Goal: Task Accomplishment & Management: Manage account settings

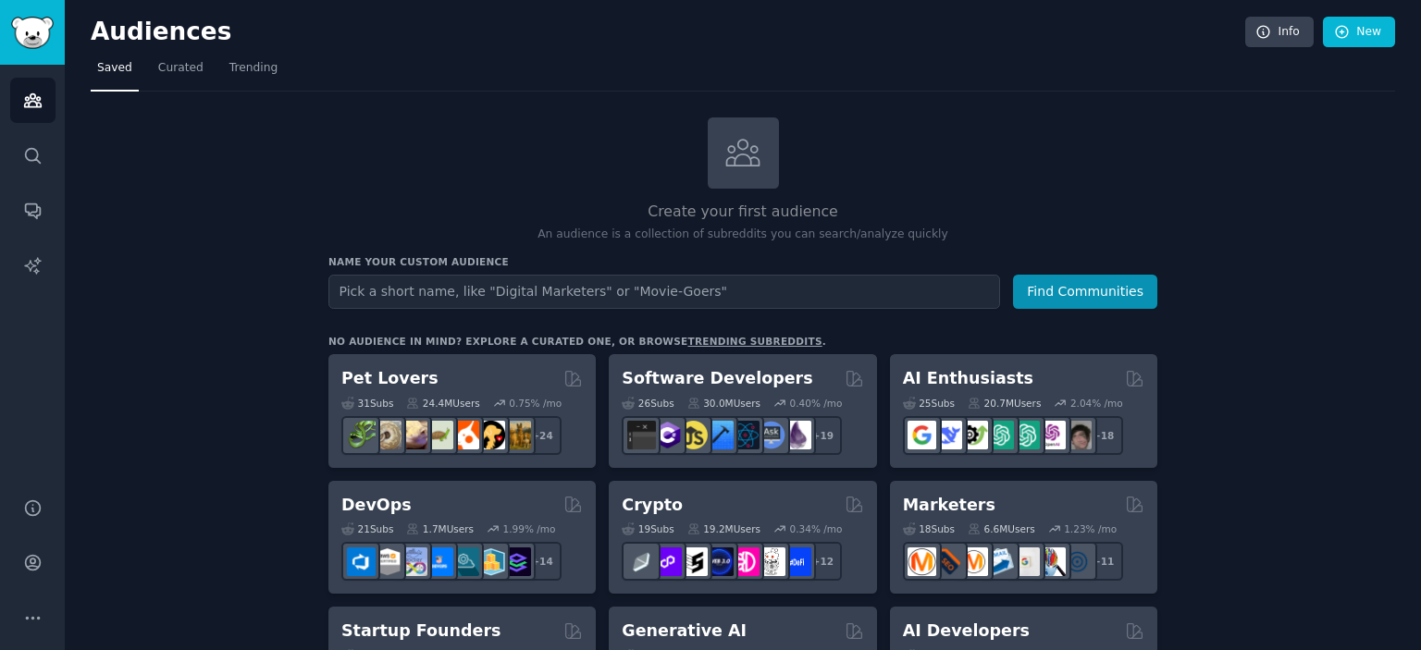
click at [783, 283] on input "text" at bounding box center [663, 292] width 671 height 34
click at [273, 80] on link "Trending" at bounding box center [253, 73] width 61 height 38
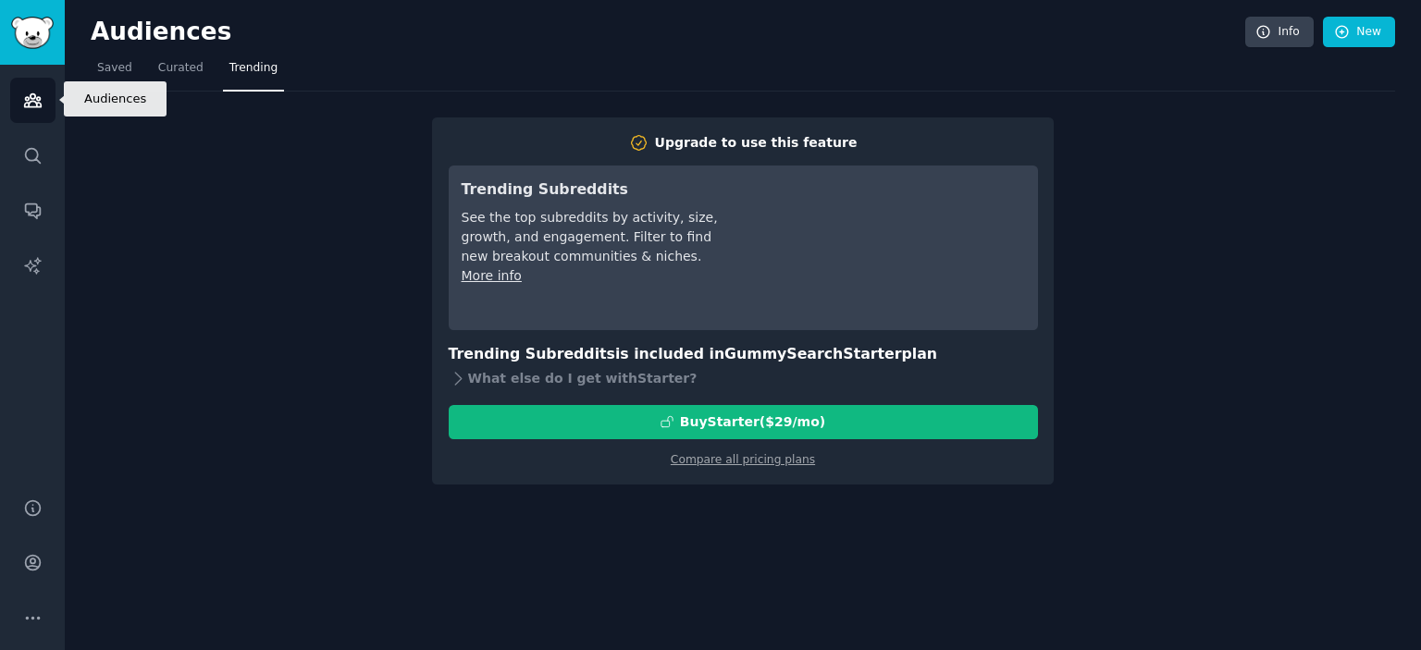
click at [37, 95] on icon "Sidebar" at bounding box center [32, 100] width 19 height 19
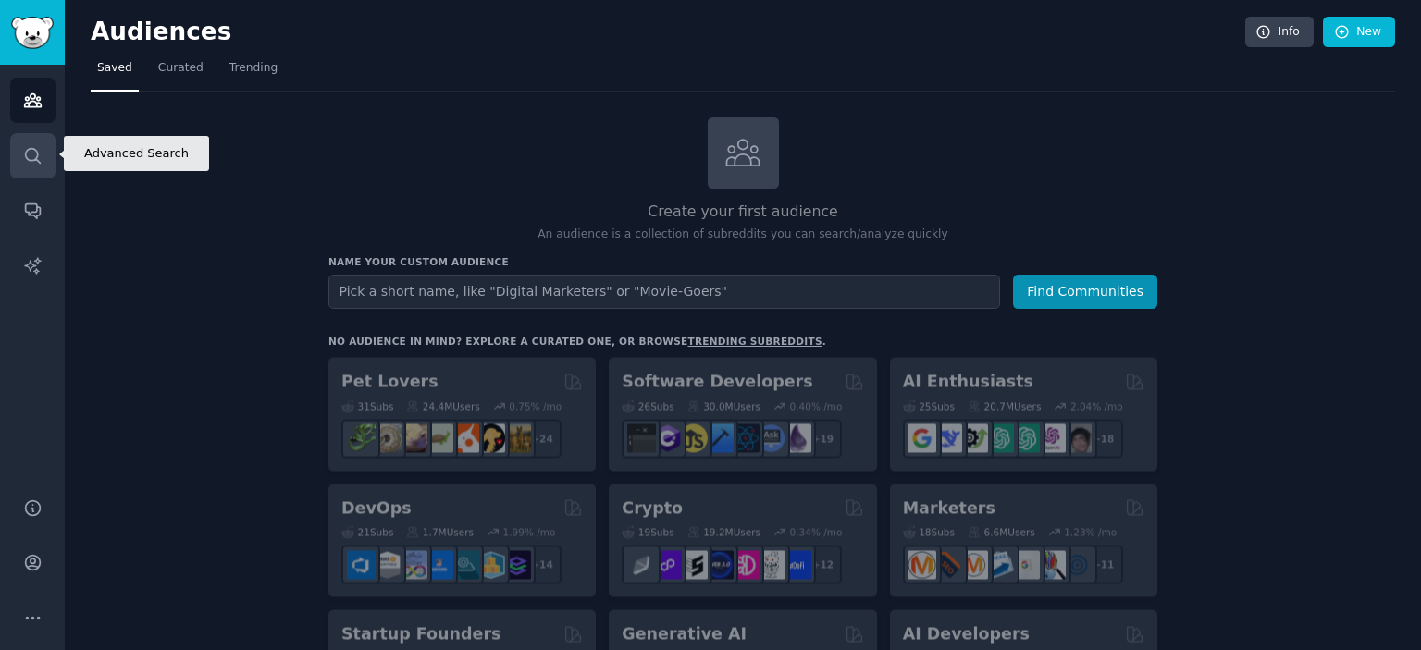
click at [33, 158] on icon "Sidebar" at bounding box center [32, 155] width 19 height 19
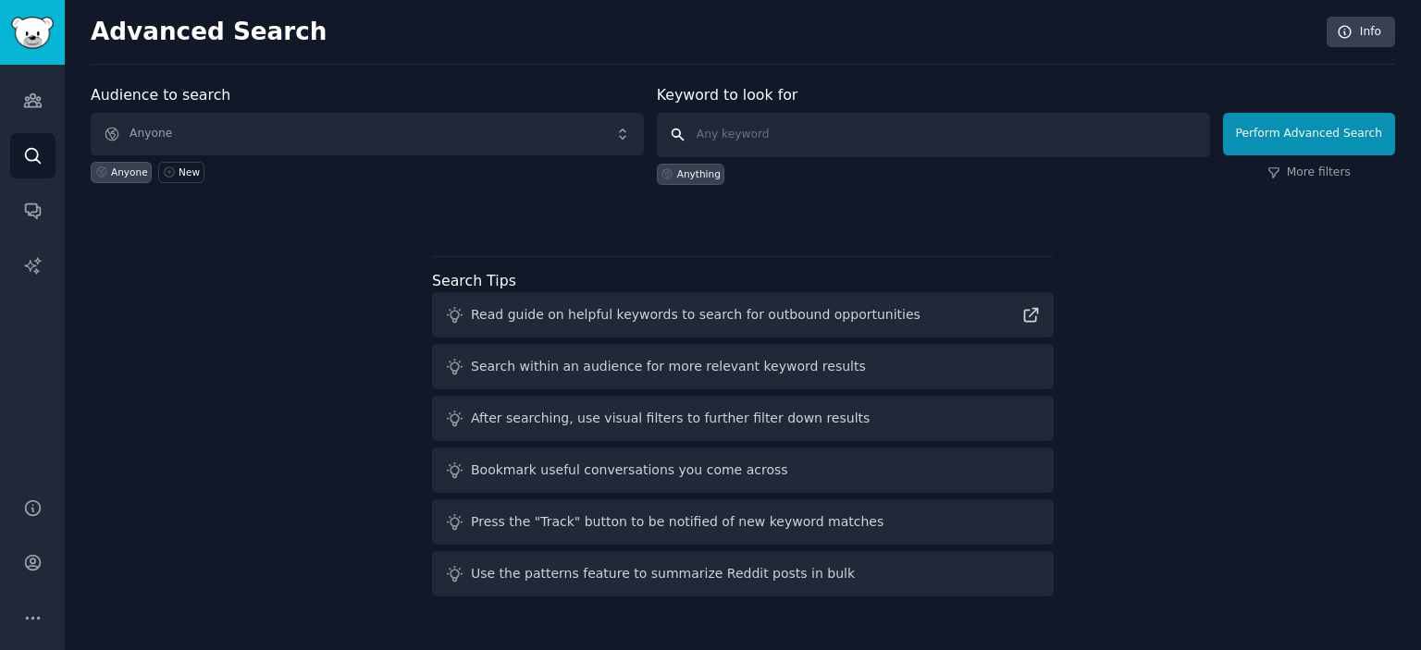
click at [740, 140] on input "text" at bounding box center [933, 135] width 553 height 44
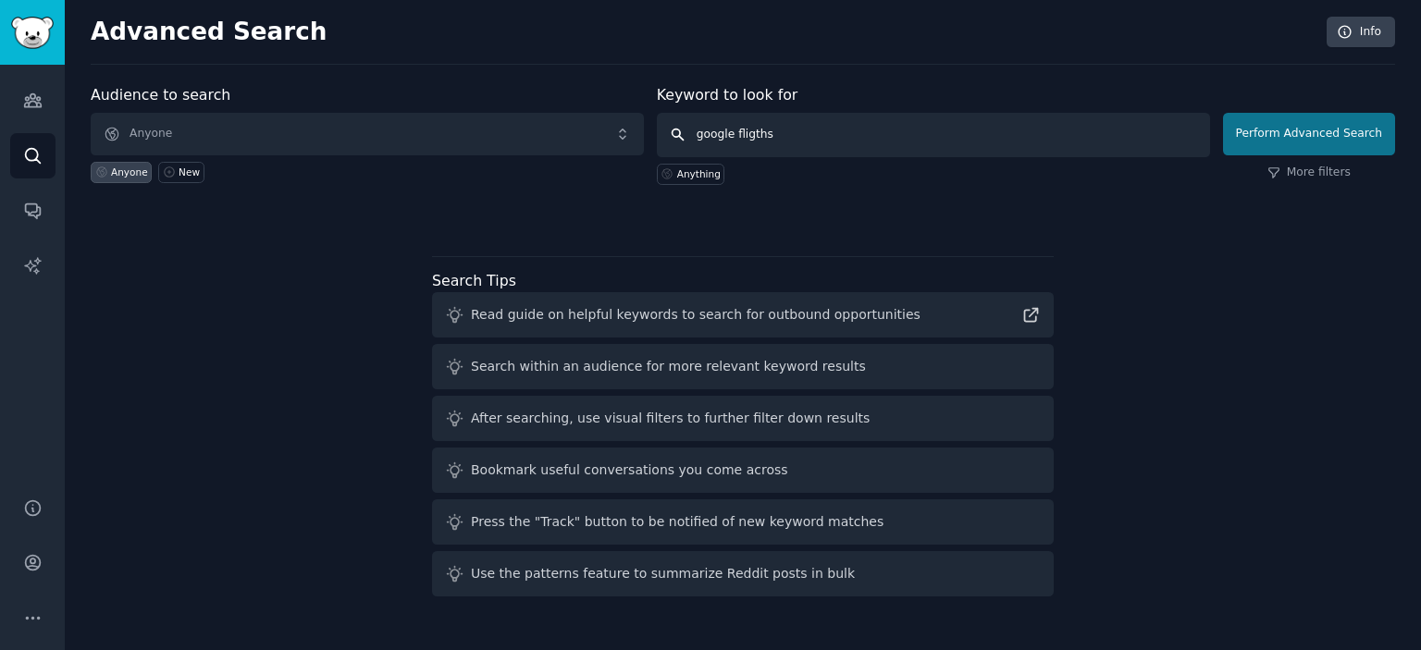
type input "google fligths"
click at [1231, 135] on button "Perform Advanced Search" at bounding box center [1309, 134] width 172 height 43
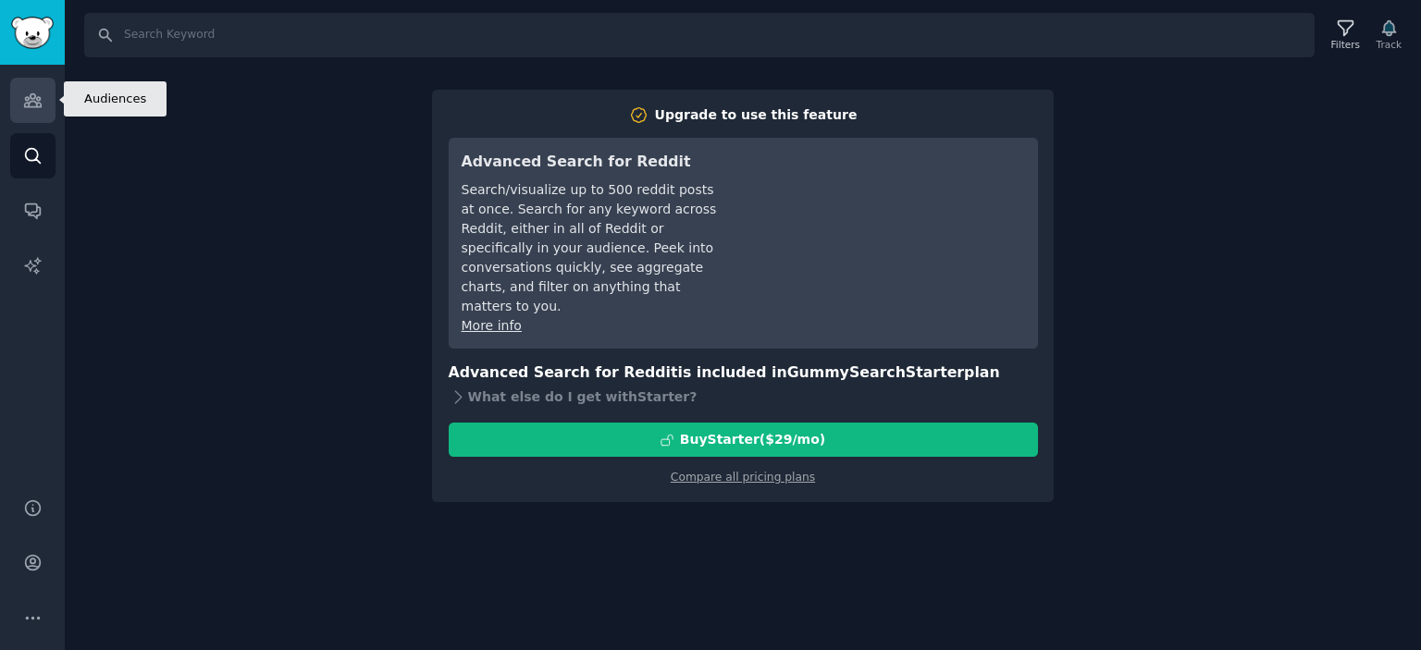
click at [37, 95] on icon "Sidebar" at bounding box center [32, 100] width 19 height 19
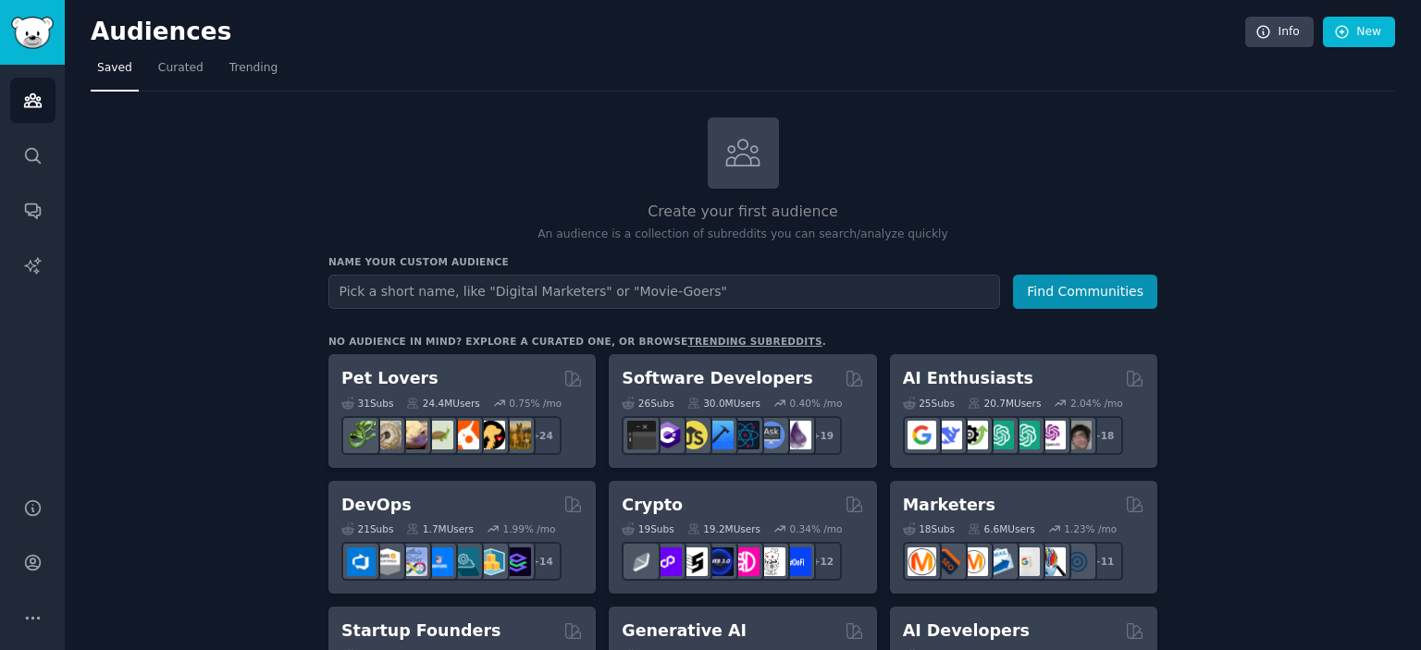
click at [501, 284] on input "text" at bounding box center [663, 292] width 671 height 34
click at [1067, 282] on button "Find Communities" at bounding box center [1085, 292] width 144 height 34
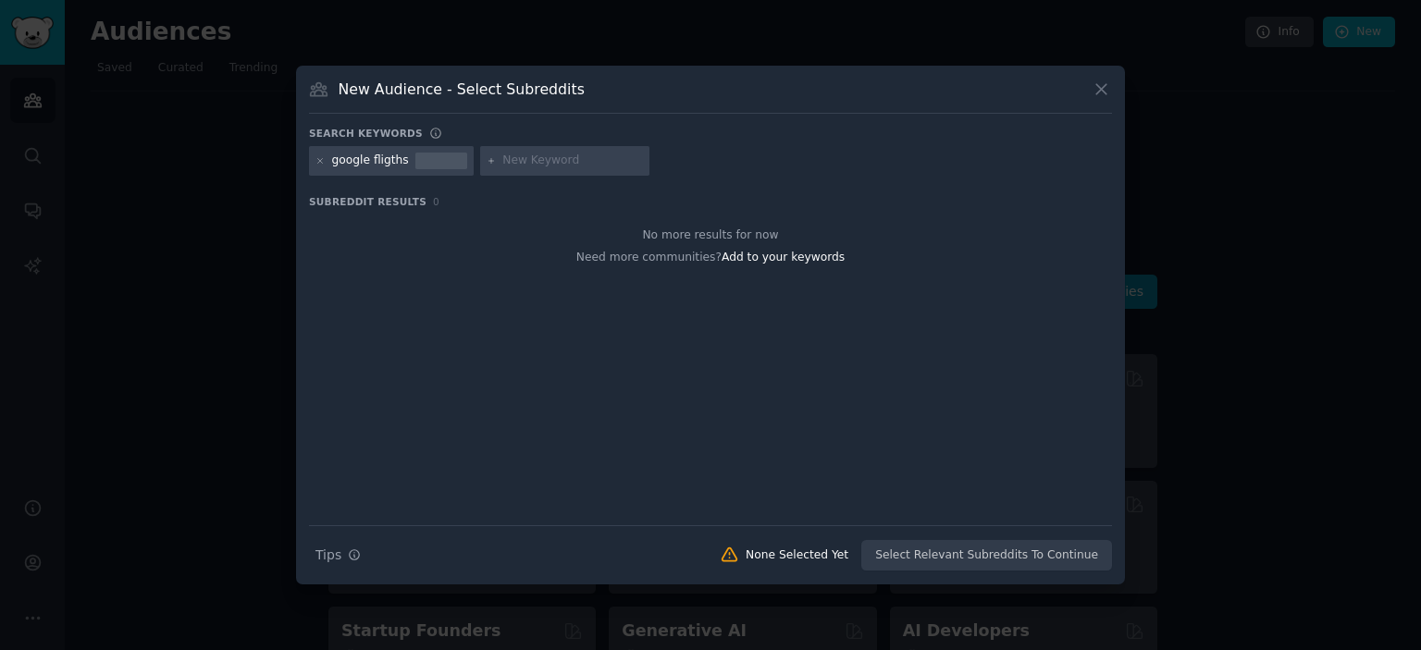
click at [455, 155] on div at bounding box center [441, 161] width 52 height 17
click at [1095, 84] on icon at bounding box center [1100, 89] width 19 height 19
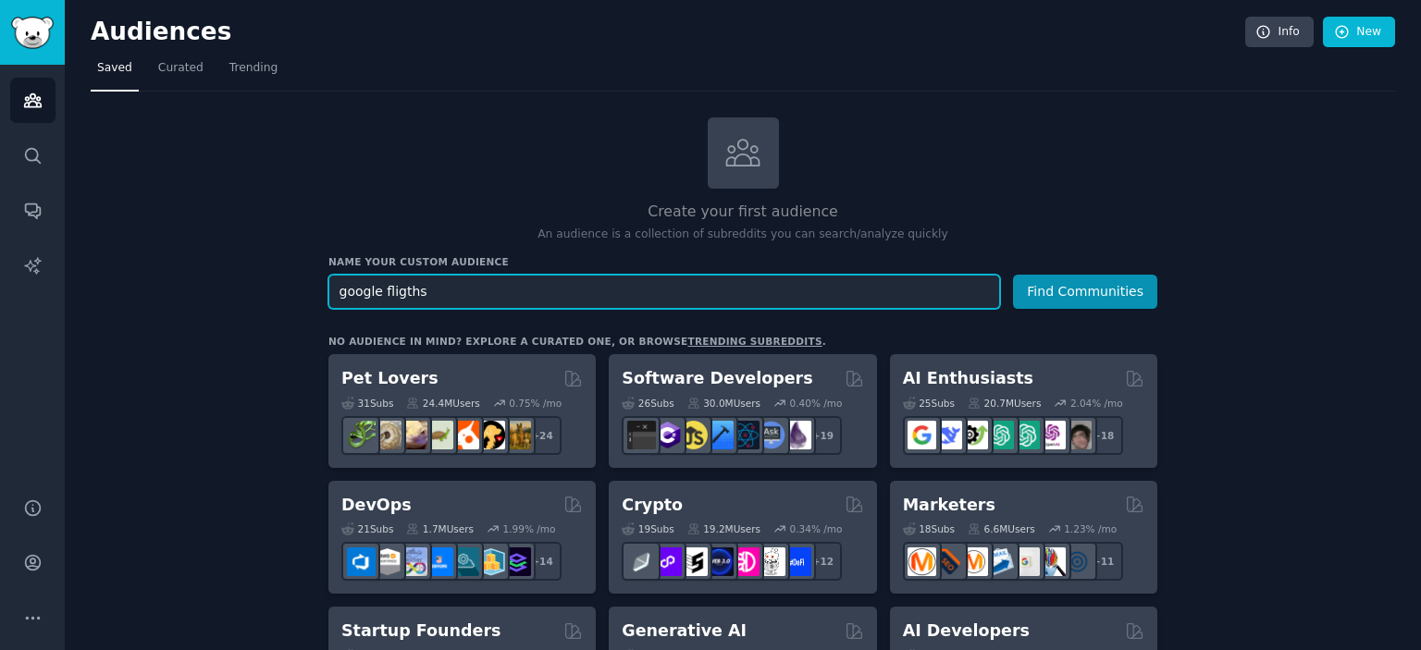
drag, startPoint x: 382, startPoint y: 290, endPoint x: 268, endPoint y: 314, distance: 116.1
click at [1013, 275] on button "Find Communities" at bounding box center [1085, 292] width 144 height 34
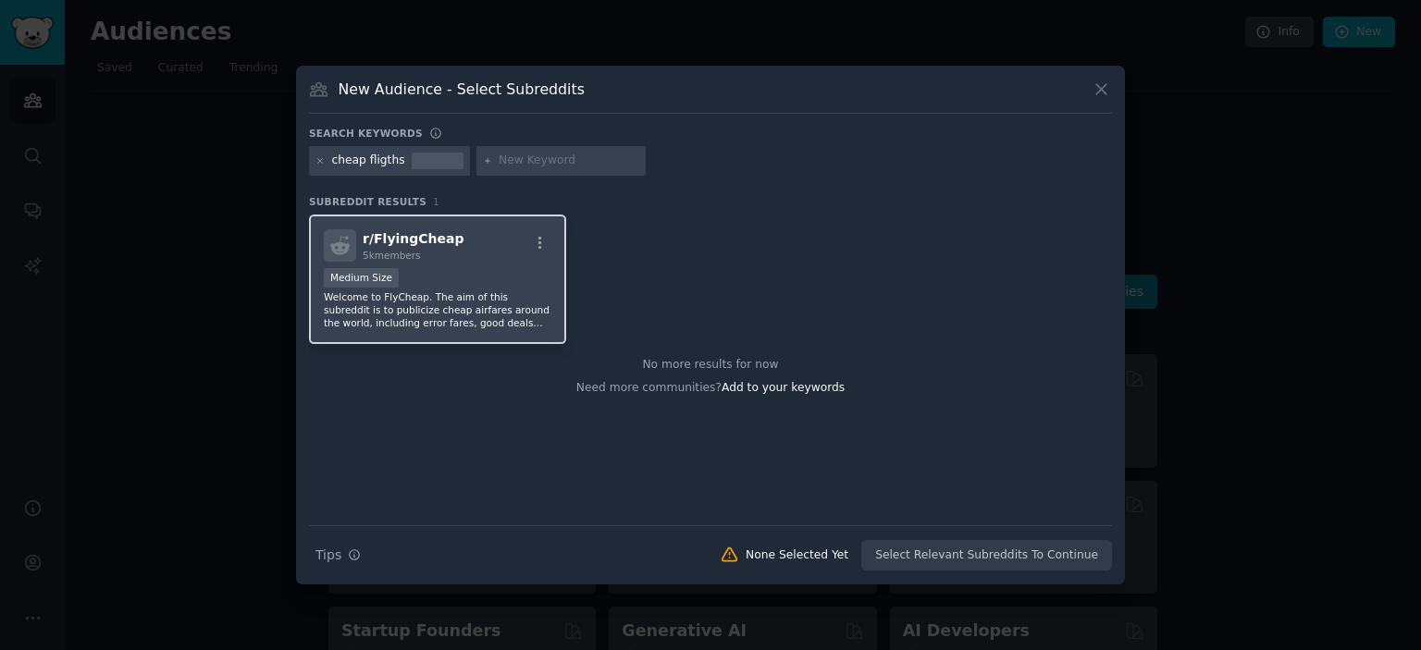
click at [378, 301] on p "Welcome to FlyCheap. The aim of this subreddit is to publicize cheap airfares a…" at bounding box center [438, 309] width 228 height 39
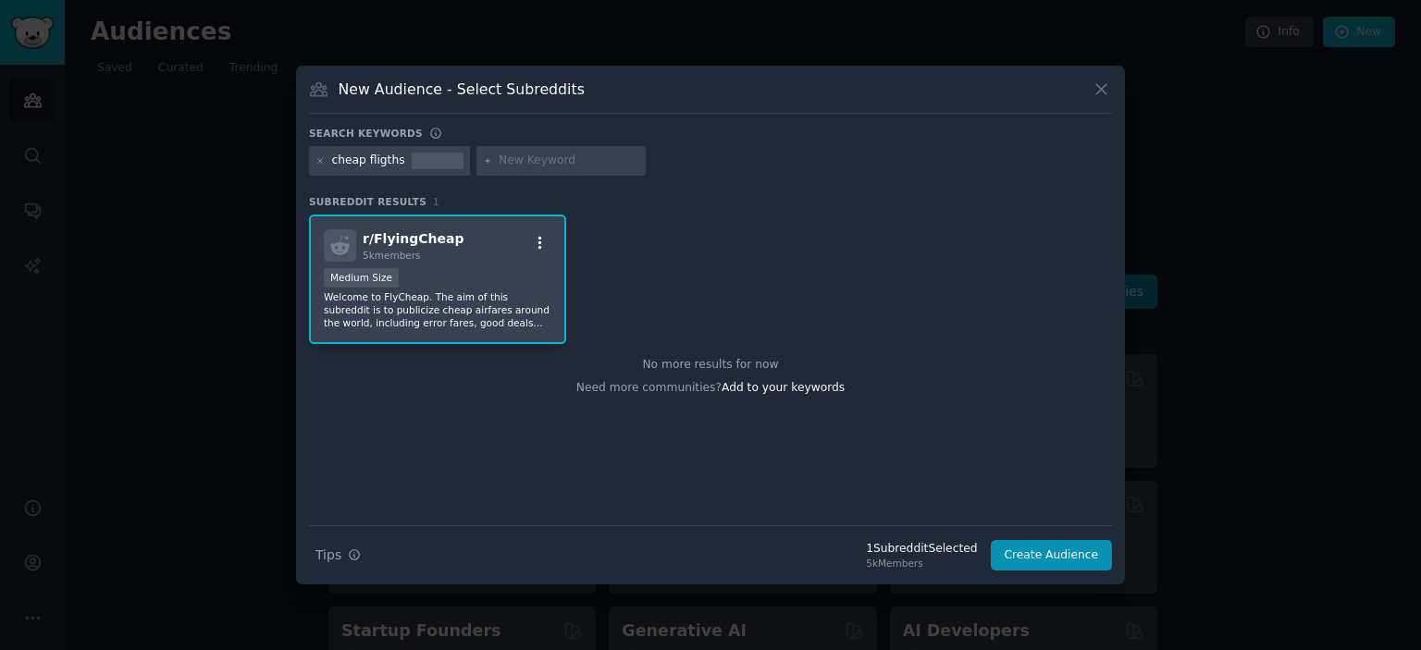
click at [539, 238] on icon "button" at bounding box center [540, 242] width 4 height 13
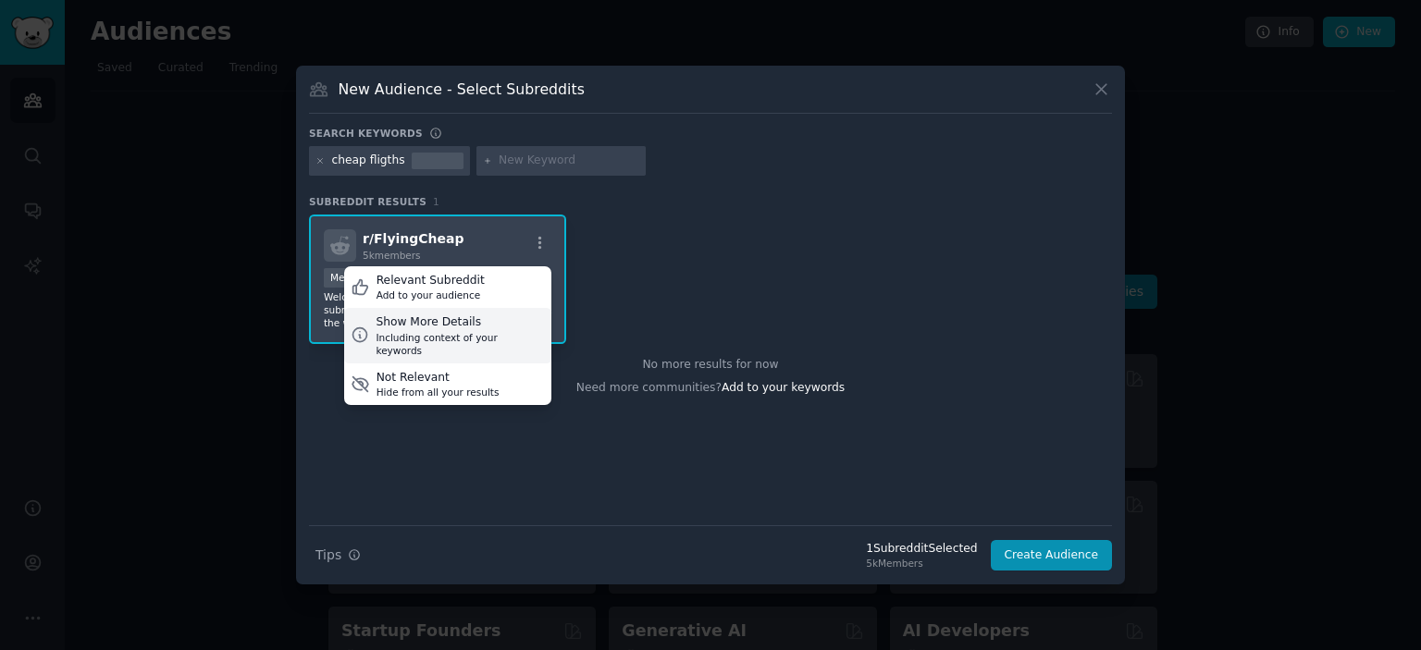
click at [481, 331] on div "Including context of your keywords" at bounding box center [459, 344] width 168 height 26
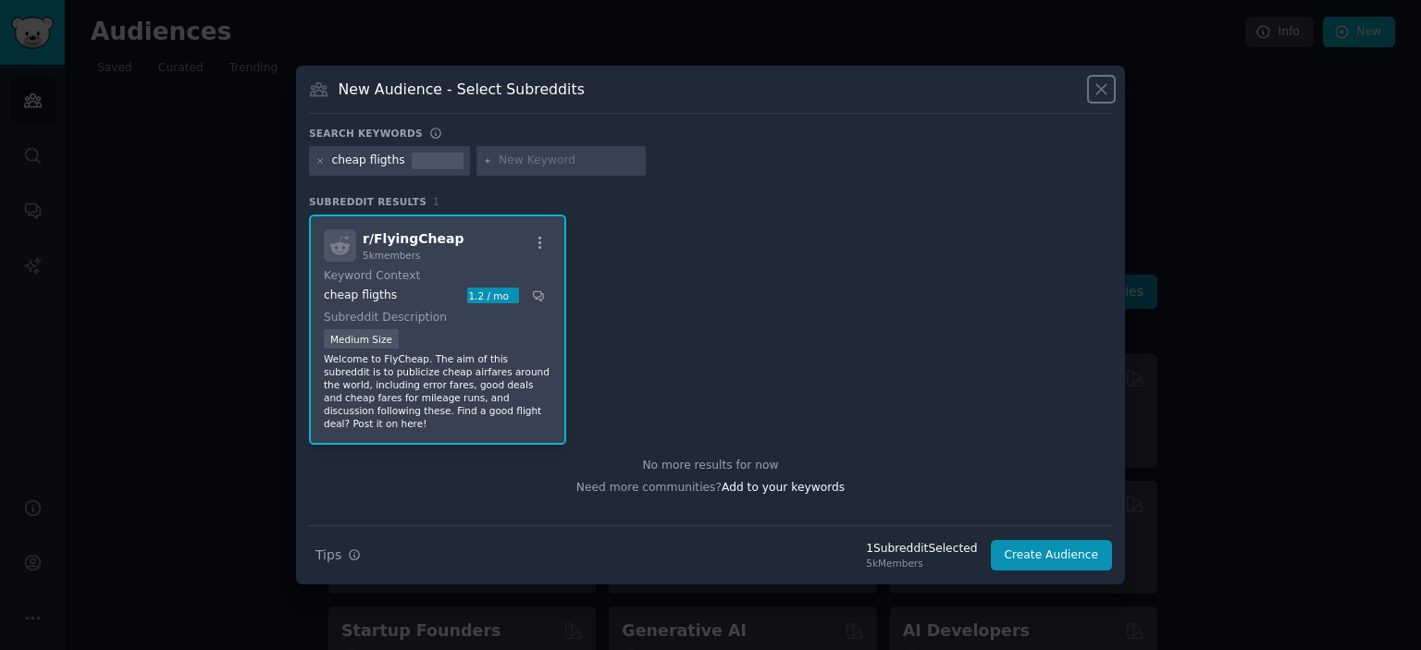
click at [1106, 84] on icon at bounding box center [1100, 89] width 19 height 19
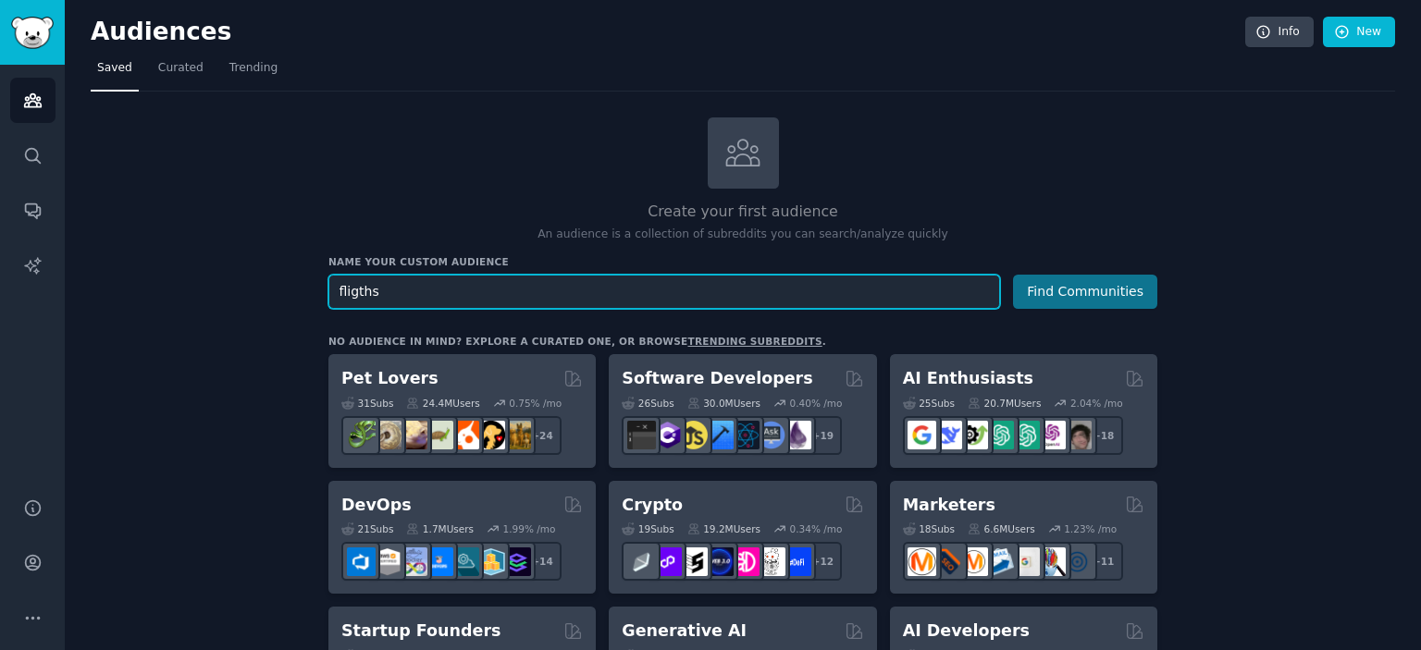
type input "fligths"
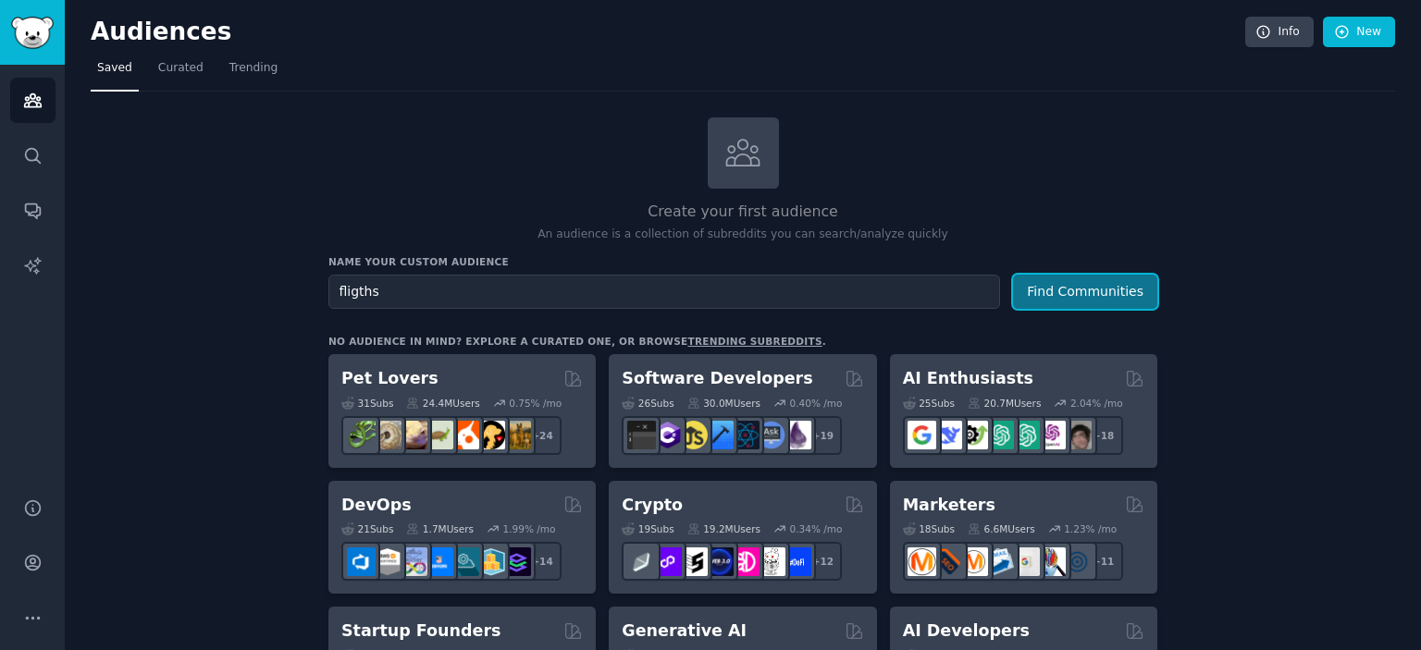
click at [1053, 284] on button "Find Communities" at bounding box center [1085, 292] width 144 height 34
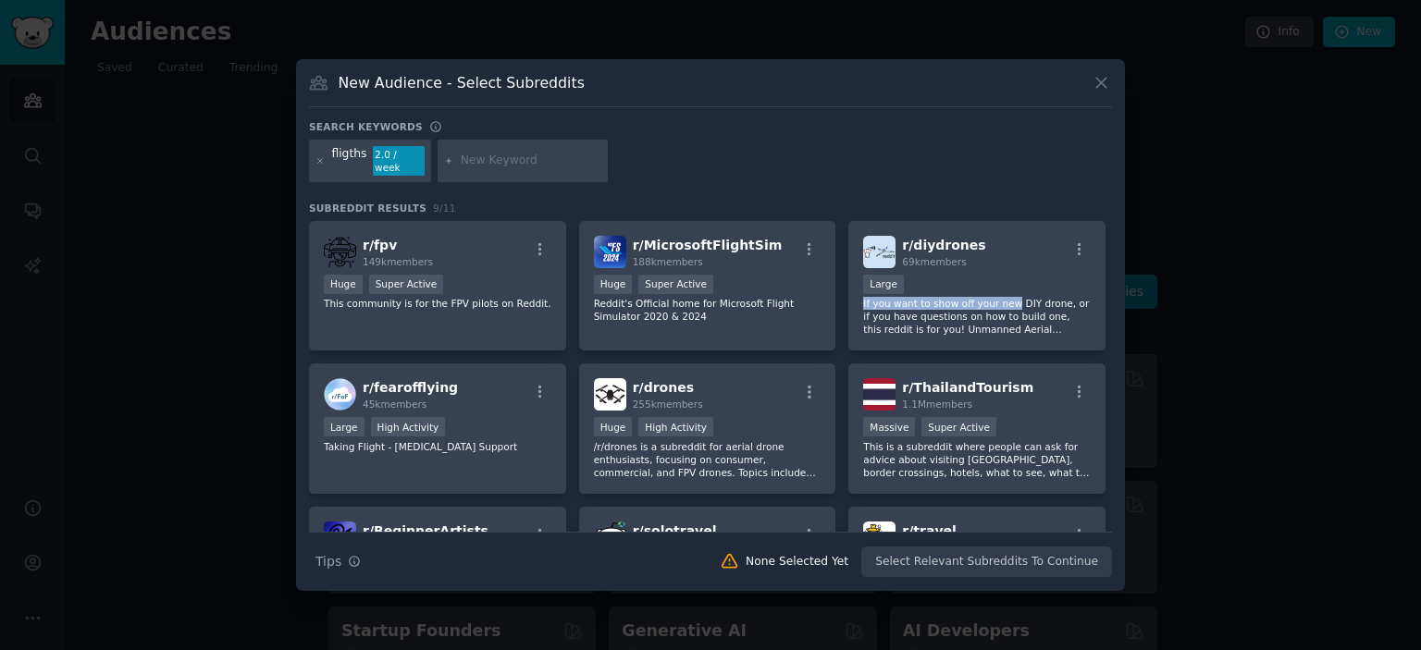
drag, startPoint x: 1112, startPoint y: 277, endPoint x: 1112, endPoint y: 303, distance: 25.9
click at [1112, 303] on div "New Audience - Select Subreddits Search keywords fligths 2.0 / week Subreddit R…" at bounding box center [710, 325] width 829 height 532
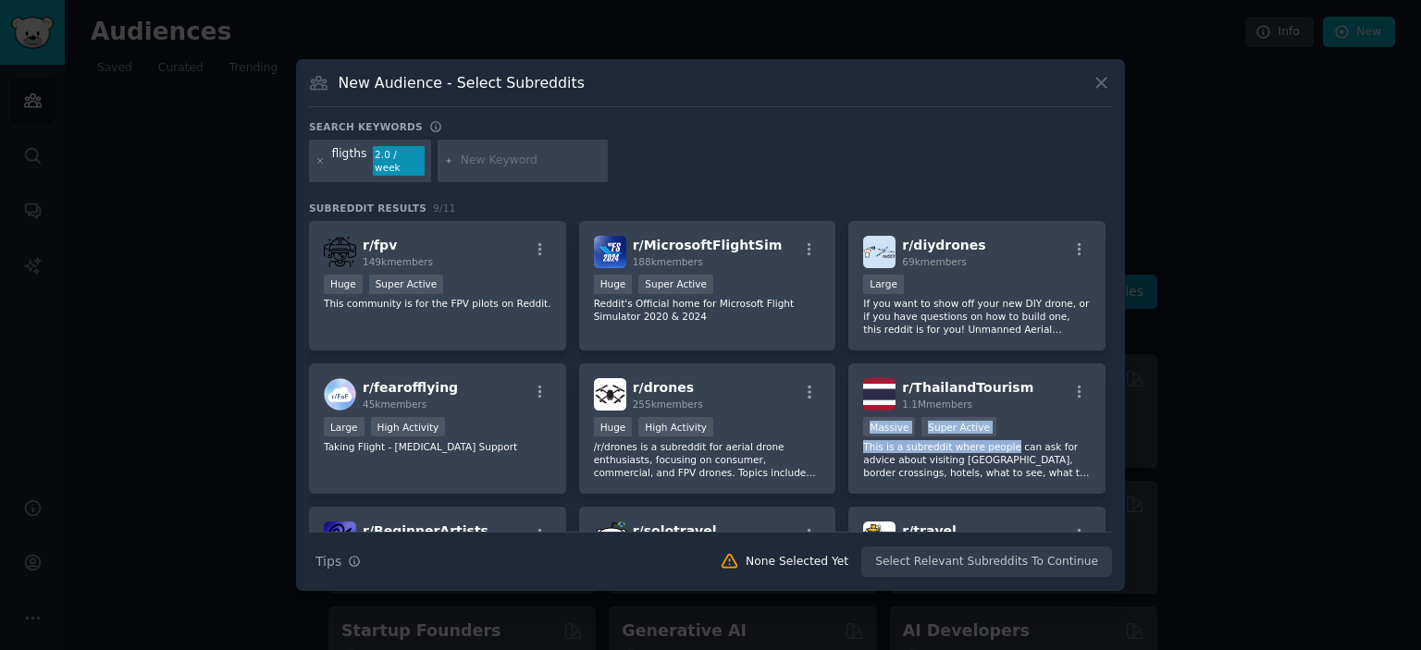
drag, startPoint x: 1114, startPoint y: 397, endPoint x: 1114, endPoint y: 445, distance: 48.1
click at [1114, 445] on div "New Audience - Select Subreddits Search keywords fligths 2.0 / week Subreddit R…" at bounding box center [710, 325] width 829 height 532
click at [1111, 449] on div "r/ fpv 149k members Huge Super Active This community is for the FPV pilots on R…" at bounding box center [710, 376] width 803 height 311
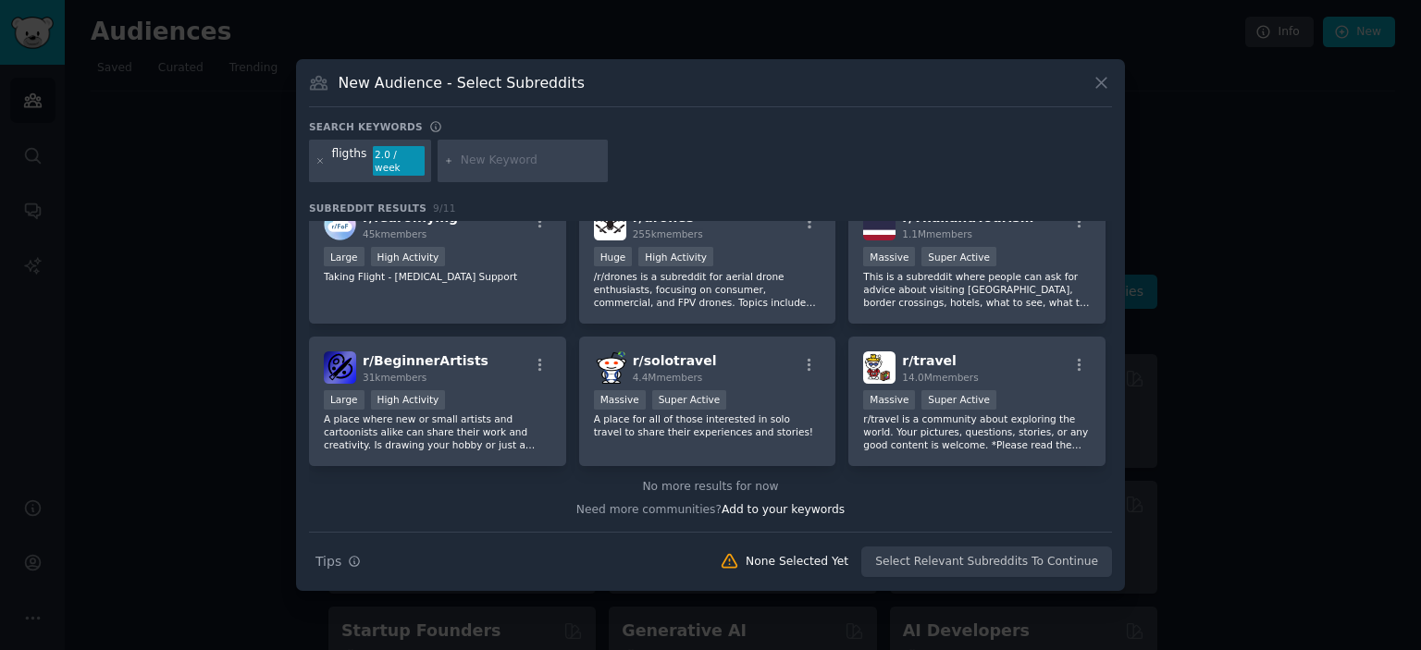
scroll to position [176, 0]
click at [1099, 83] on icon at bounding box center [1101, 84] width 10 height 10
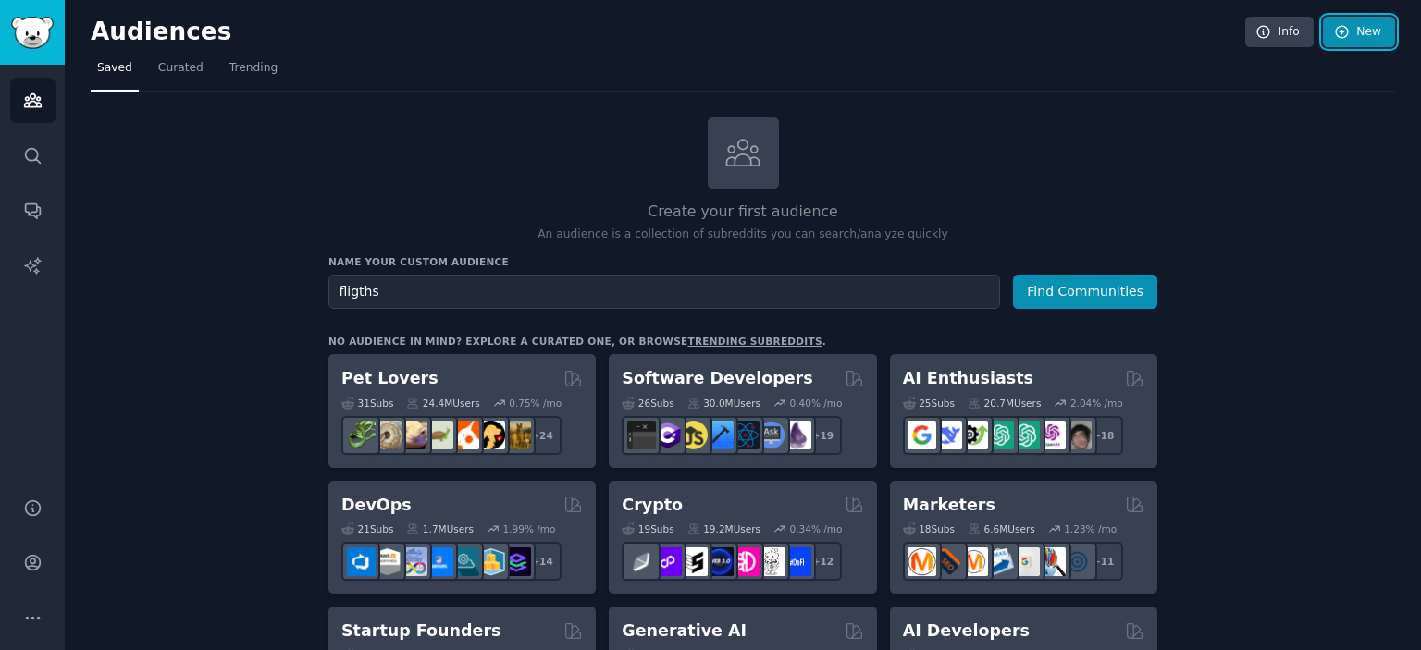
click at [1354, 35] on link "New" at bounding box center [1359, 32] width 72 height 31
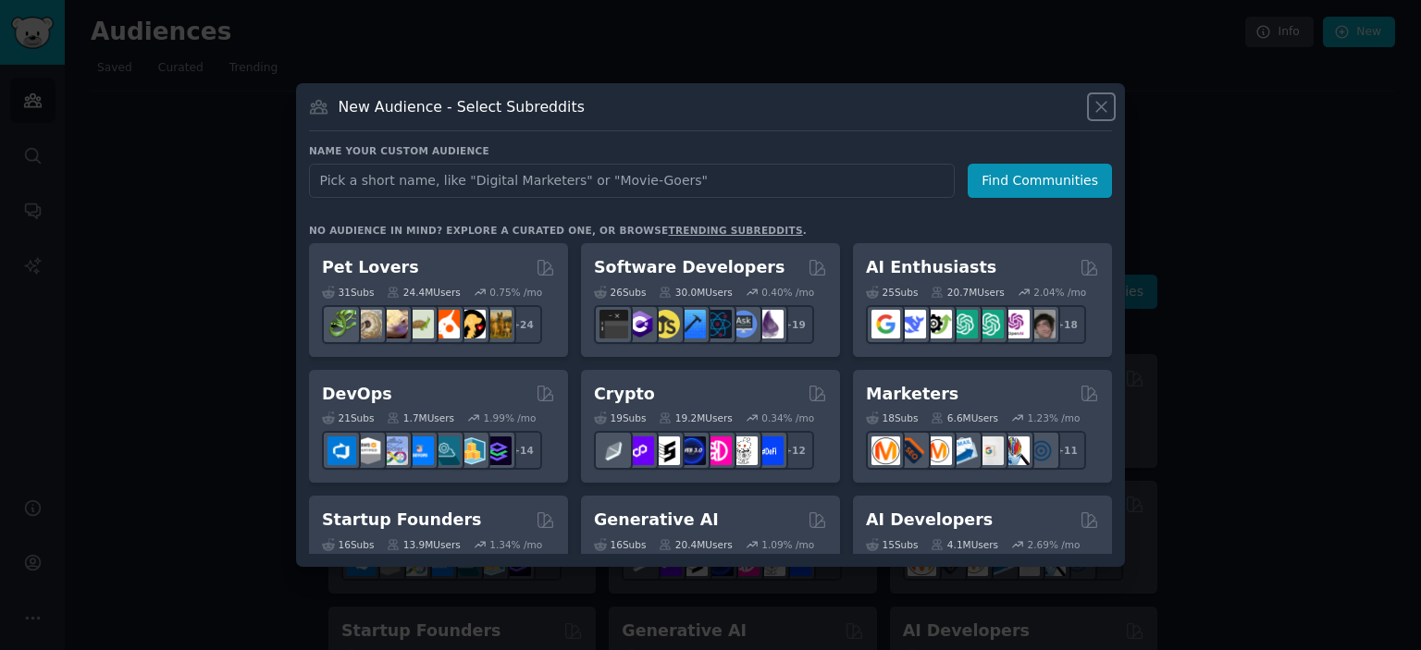
click at [1095, 99] on icon at bounding box center [1100, 106] width 19 height 19
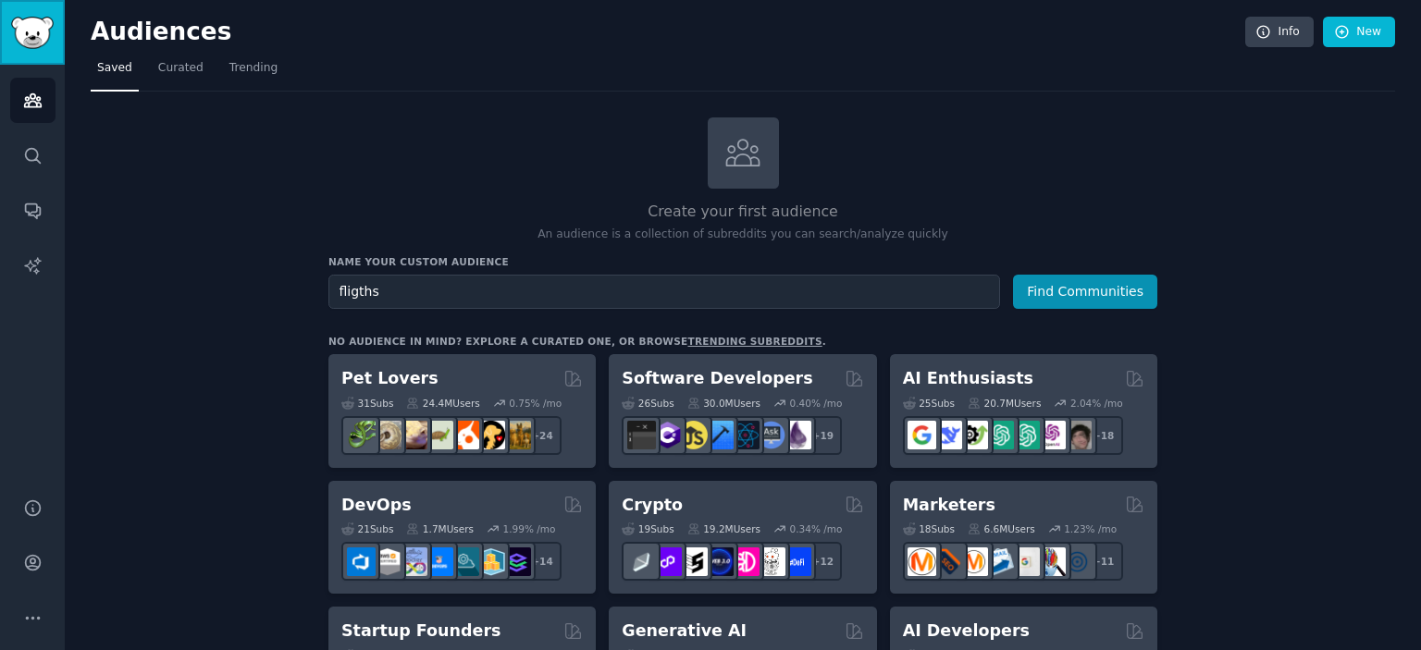
click at [26, 45] on img "Sidebar" at bounding box center [32, 33] width 43 height 32
click at [35, 563] on icon "Sidebar" at bounding box center [32, 562] width 19 height 19
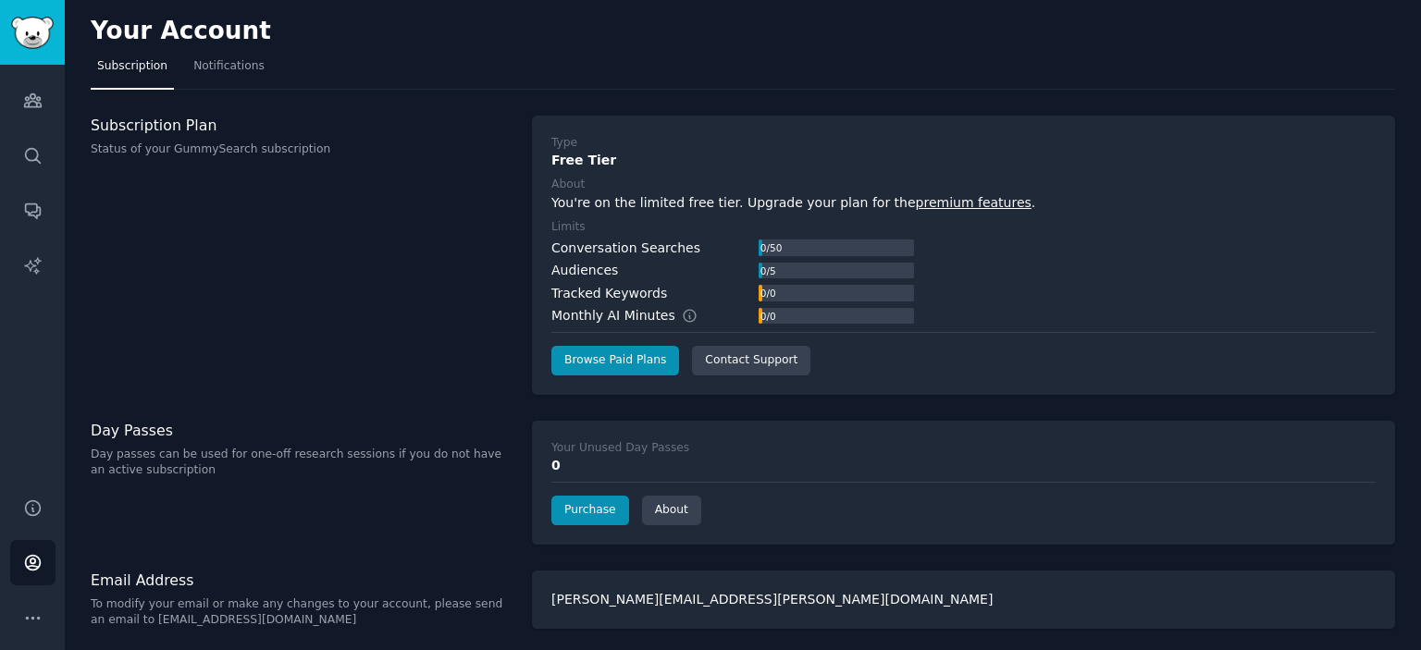
click at [588, 475] on div "0" at bounding box center [963, 465] width 824 height 19
click at [558, 475] on div "0" at bounding box center [963, 465] width 824 height 19
click at [594, 521] on link "Purchase" at bounding box center [590, 511] width 78 height 30
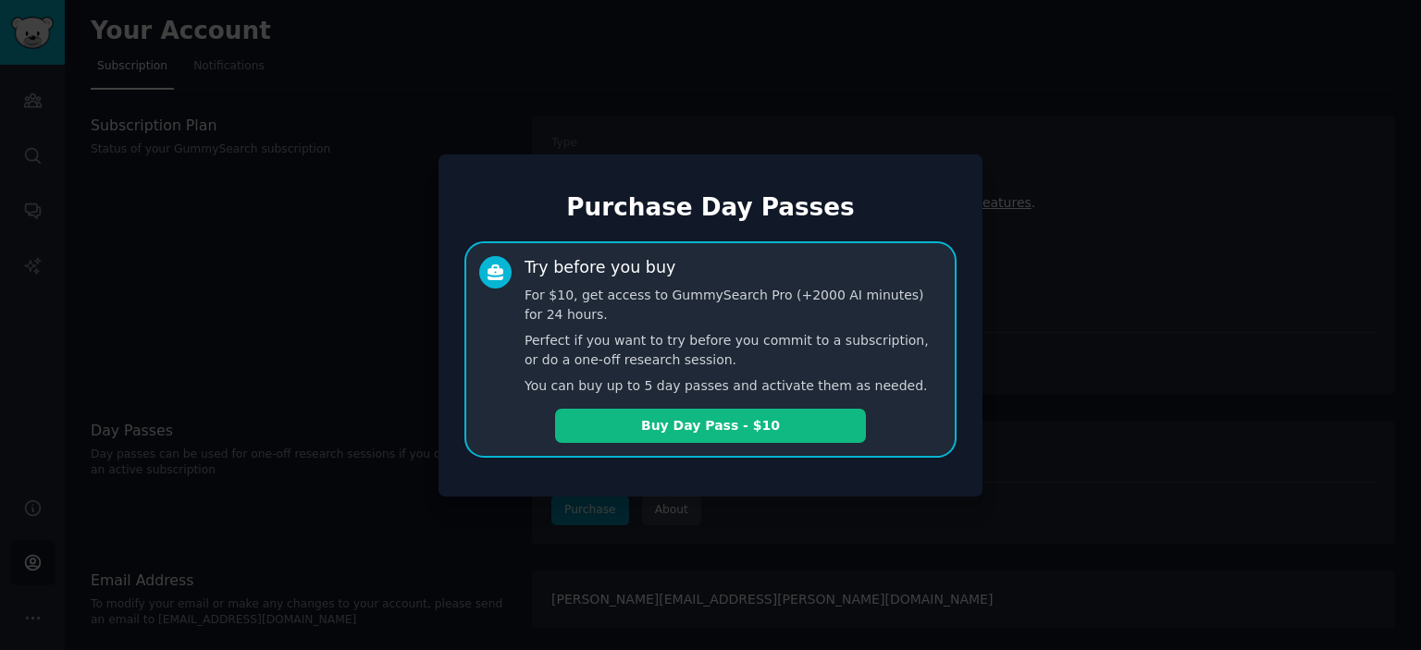
click at [699, 455] on div "Try before you buy For $10, get access to GummySearch Pro (+2000 AI minutes) fo…" at bounding box center [710, 349] width 492 height 216
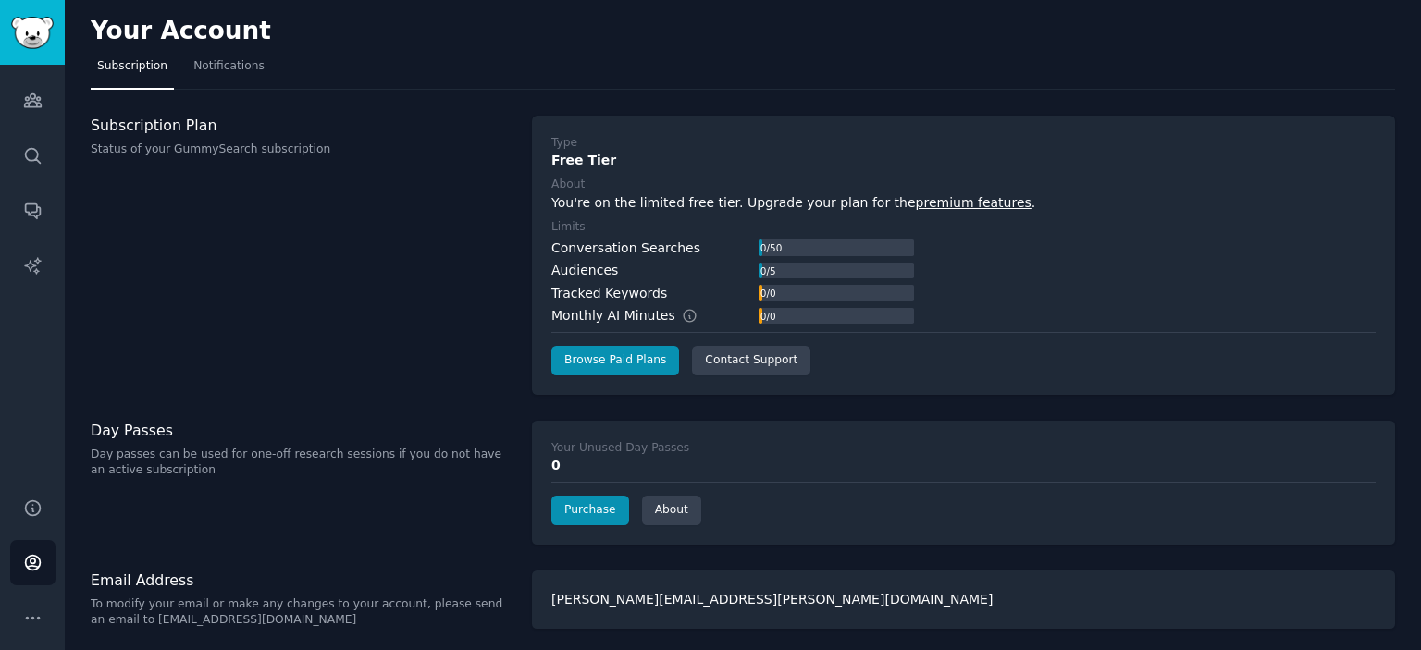
click at [92, 545] on div "Day Passes Day passes can be used for one-off research sessions if you do not h…" at bounding box center [302, 483] width 422 height 124
click at [41, 560] on icon "Sidebar" at bounding box center [32, 562] width 19 height 19
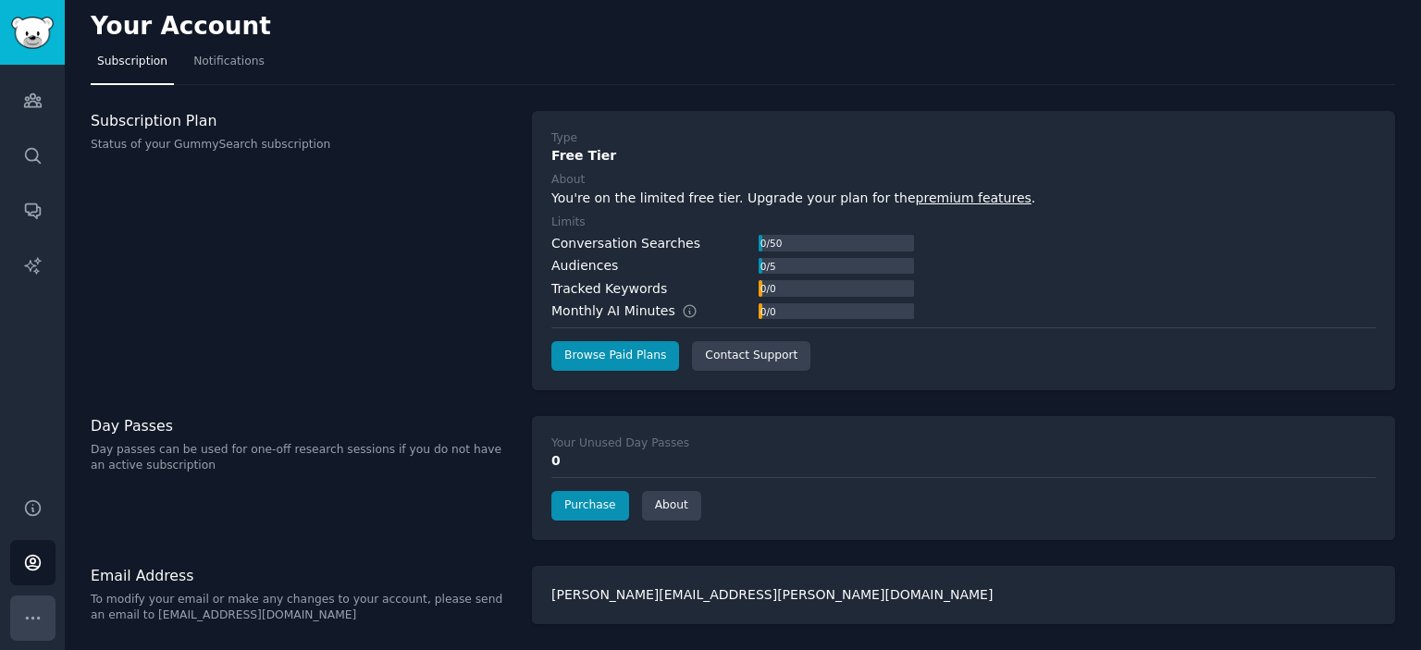
click at [20, 609] on button "More" at bounding box center [32, 618] width 45 height 45
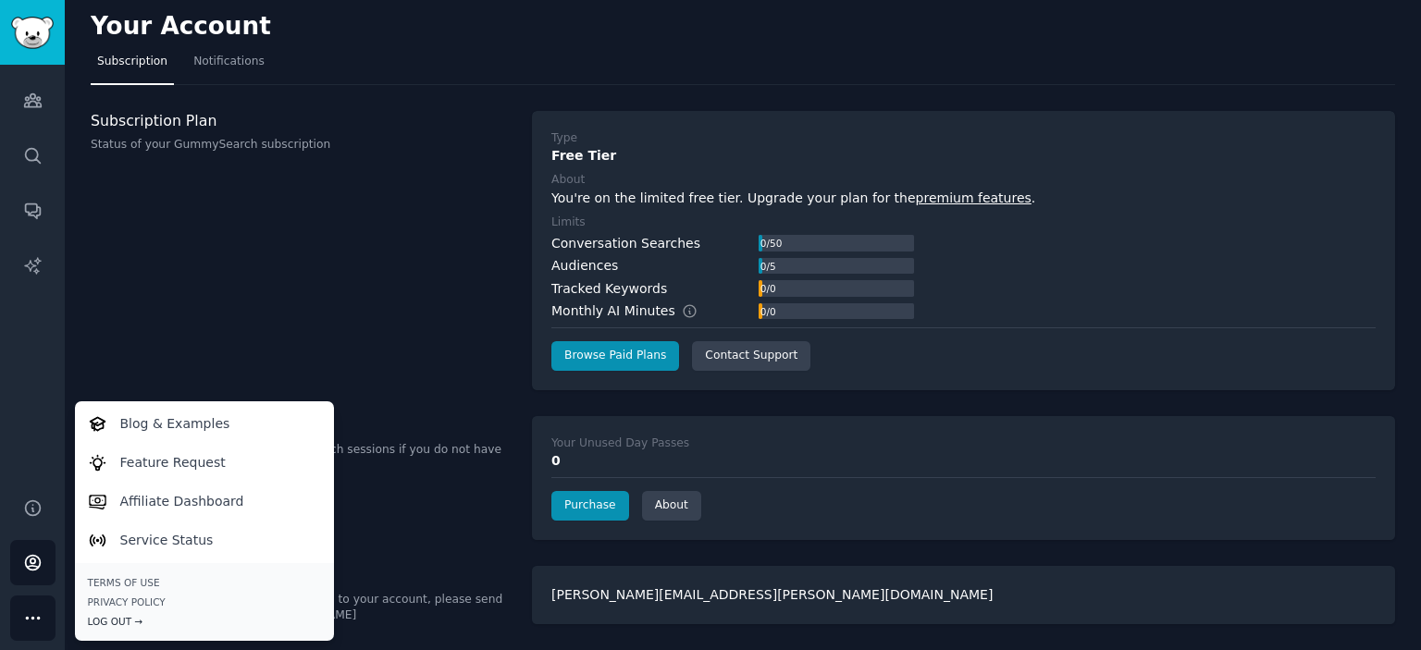
click at [109, 625] on div "Log Out →" at bounding box center [204, 621] width 233 height 13
